Goal: Transaction & Acquisition: Purchase product/service

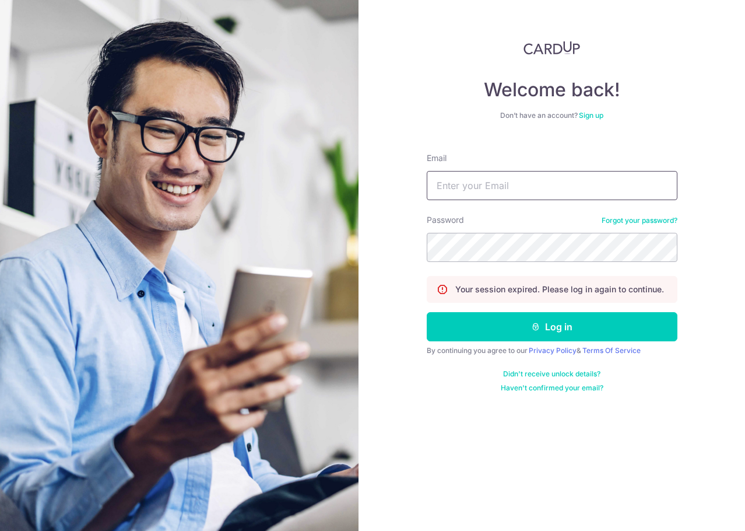
click at [447, 195] on input "Email" at bounding box center [552, 185] width 251 height 29
type input "[EMAIL_ADDRESS][DOMAIN_NAME]"
click at [427, 312] on button "Log in" at bounding box center [552, 326] width 251 height 29
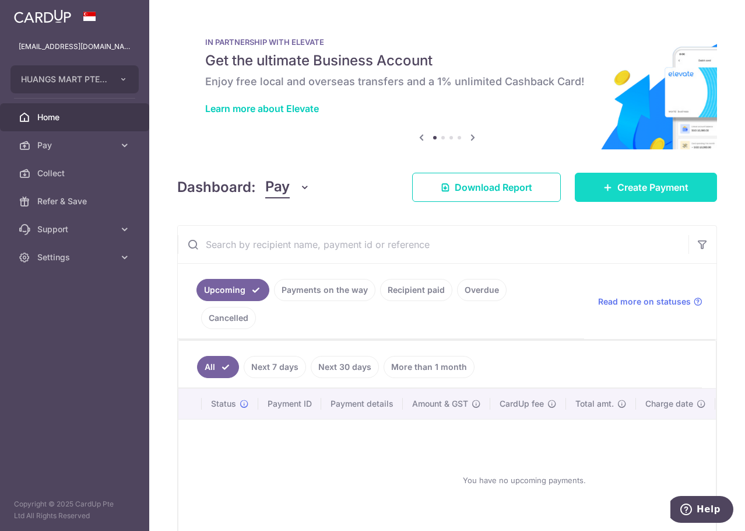
click at [642, 188] on span "Create Payment" at bounding box center [653, 187] width 71 height 14
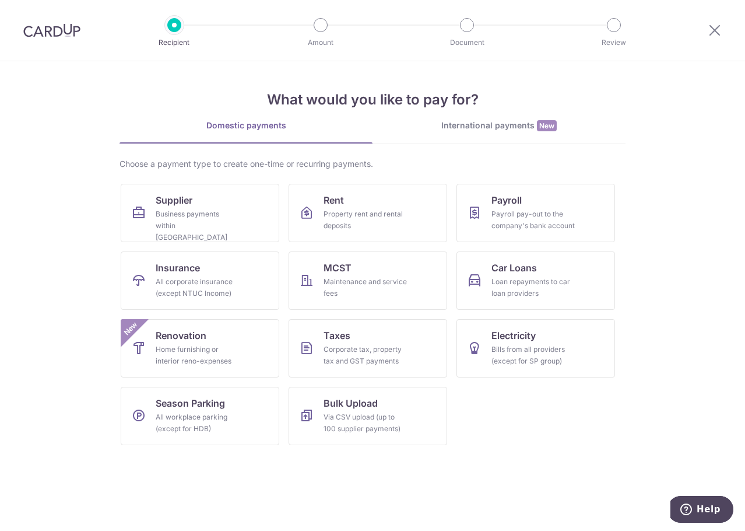
click at [186, 178] on div "Choose a payment type to create one-time or recurring payments. Supplier Busine…" at bounding box center [373, 306] width 506 height 296
click at [189, 197] on span "Supplier" at bounding box center [174, 200] width 37 height 14
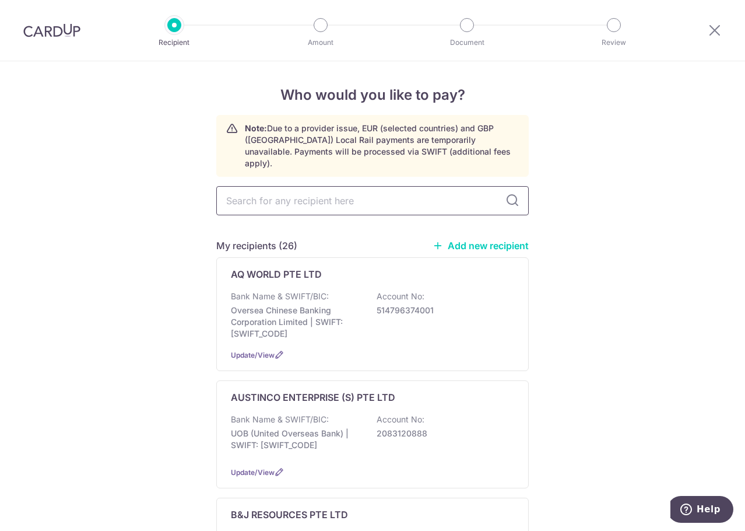
click at [394, 192] on input "text" at bounding box center [372, 200] width 313 height 29
type input "malaysia"
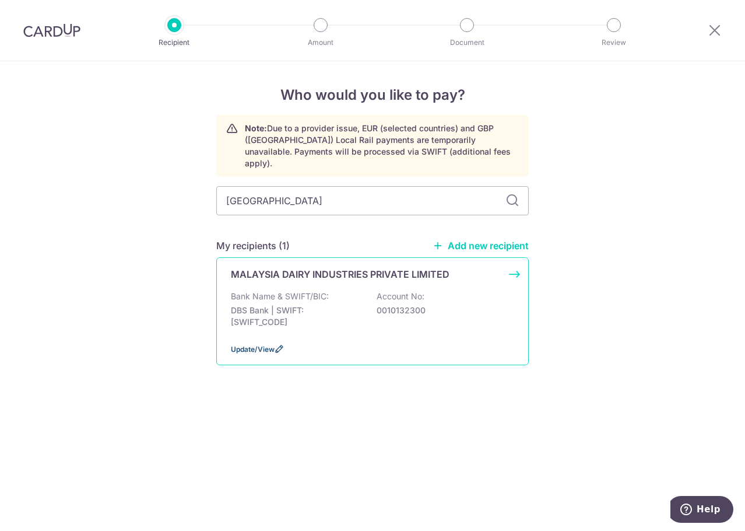
click at [242, 345] on span "Update/View" at bounding box center [253, 349] width 44 height 9
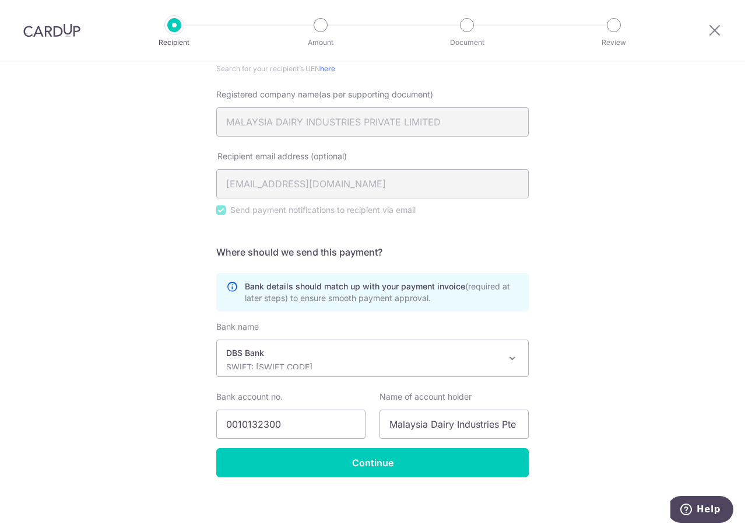
scroll to position [240, 0]
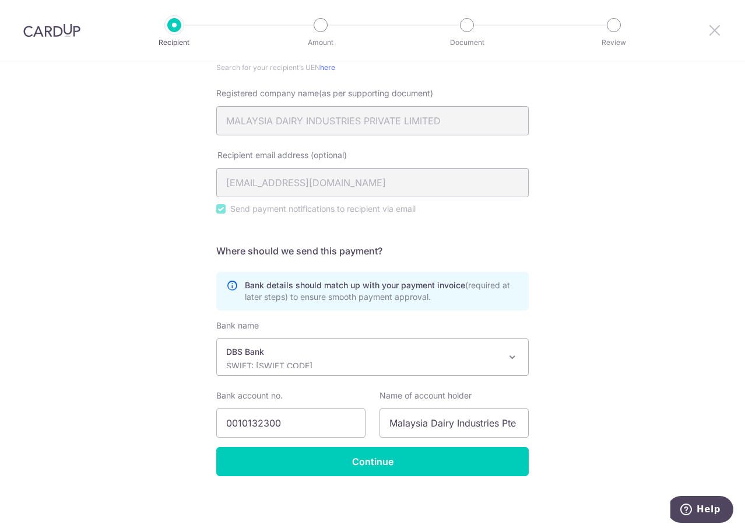
click at [714, 29] on icon at bounding box center [715, 30] width 14 height 15
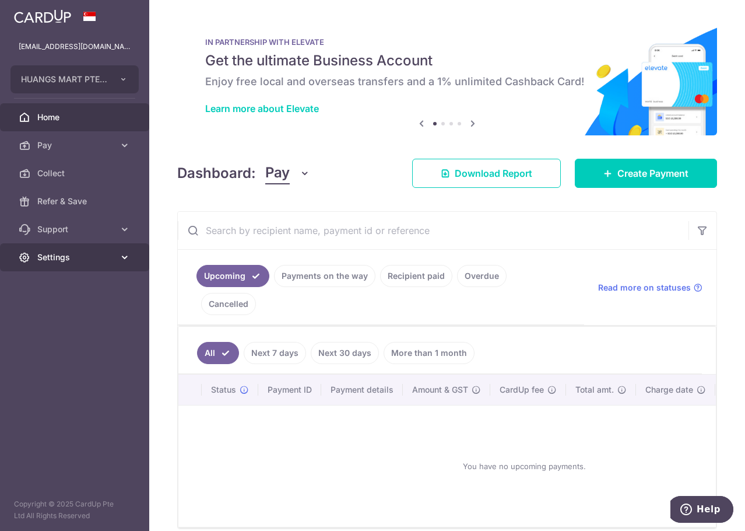
click at [86, 251] on link "Settings" at bounding box center [74, 257] width 149 height 28
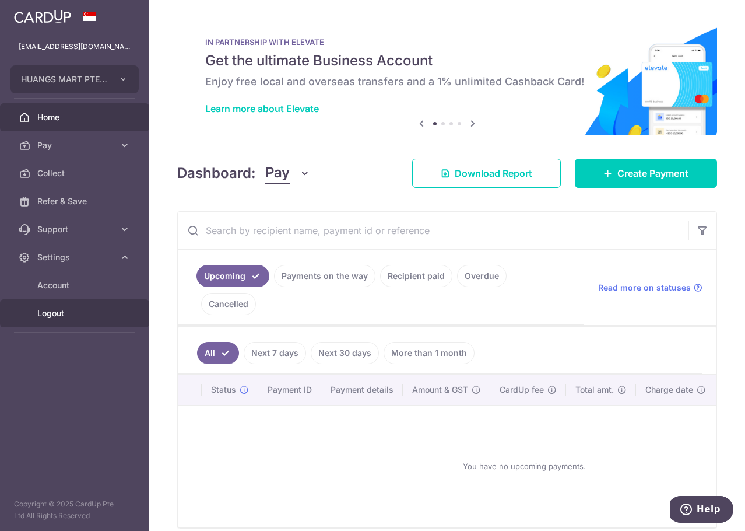
click at [53, 316] on span "Logout" at bounding box center [75, 313] width 77 height 12
